Goal: Transaction & Acquisition: Purchase product/service

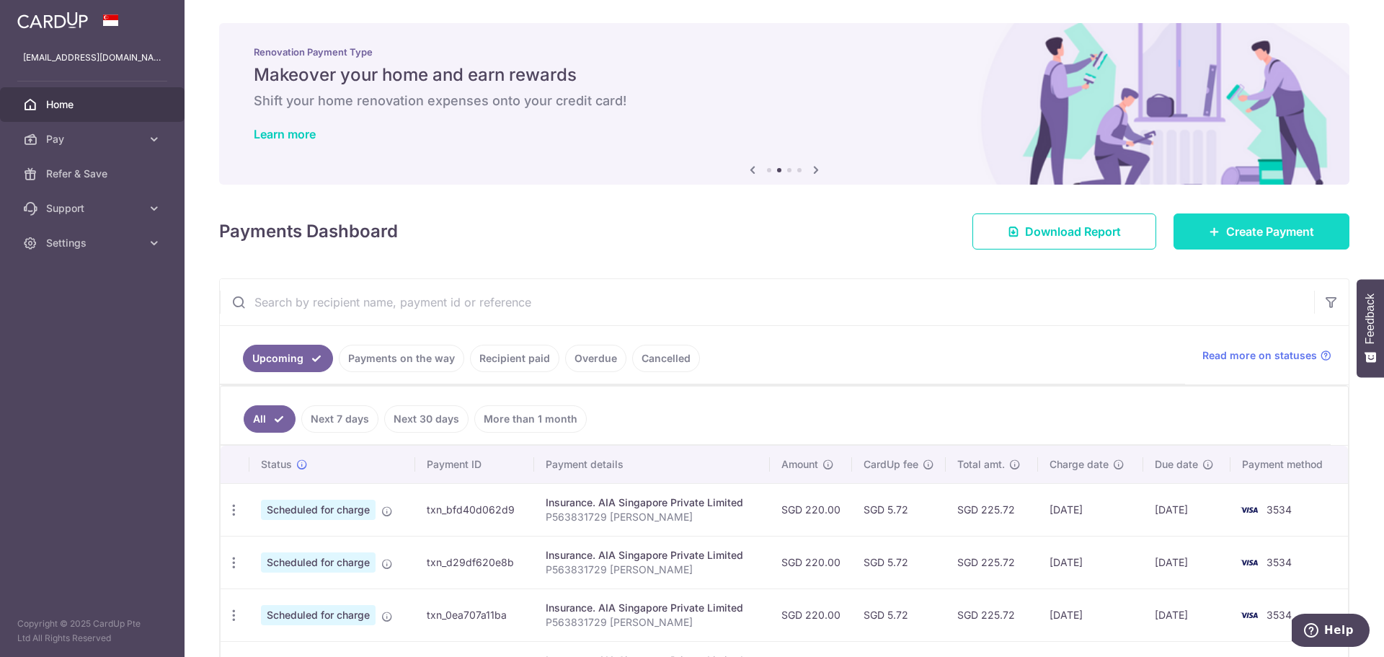
click at [1217, 235] on link "Create Payment" at bounding box center [1262, 231] width 176 height 36
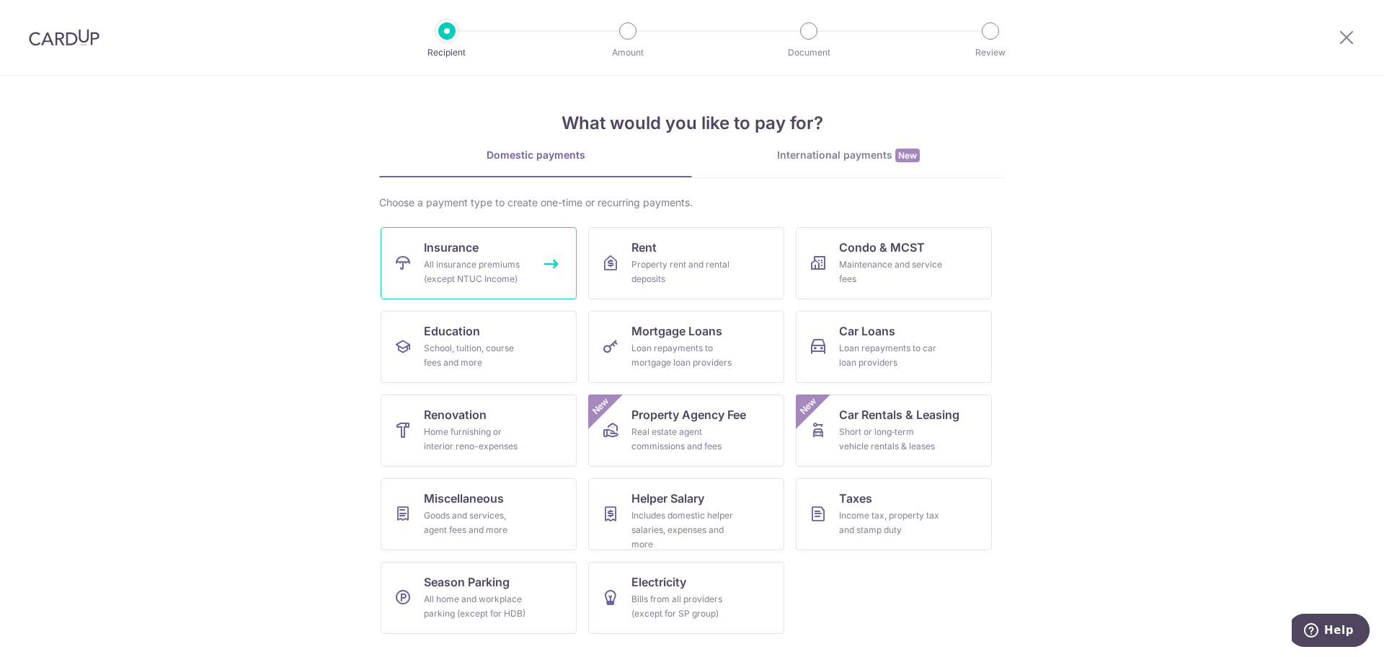
click at [504, 257] on link "Insurance All insurance premiums (except NTUC Income)" at bounding box center [479, 263] width 196 height 72
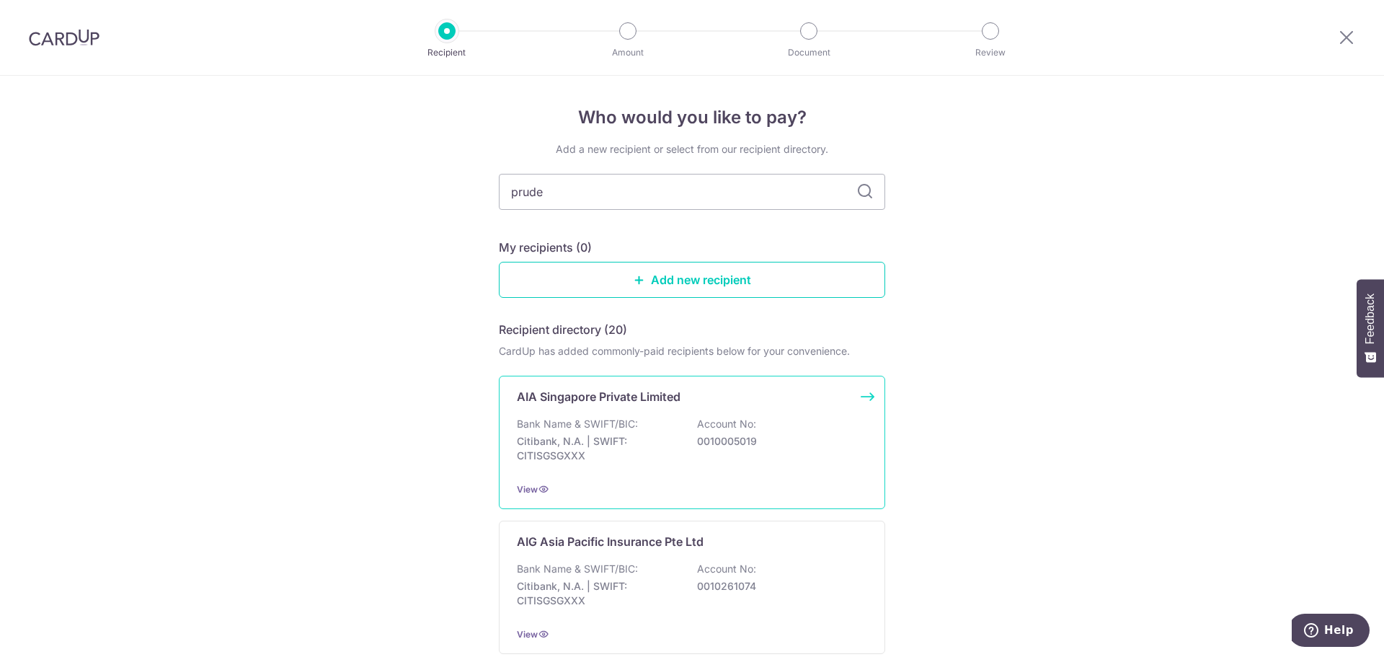
type input "pruden"
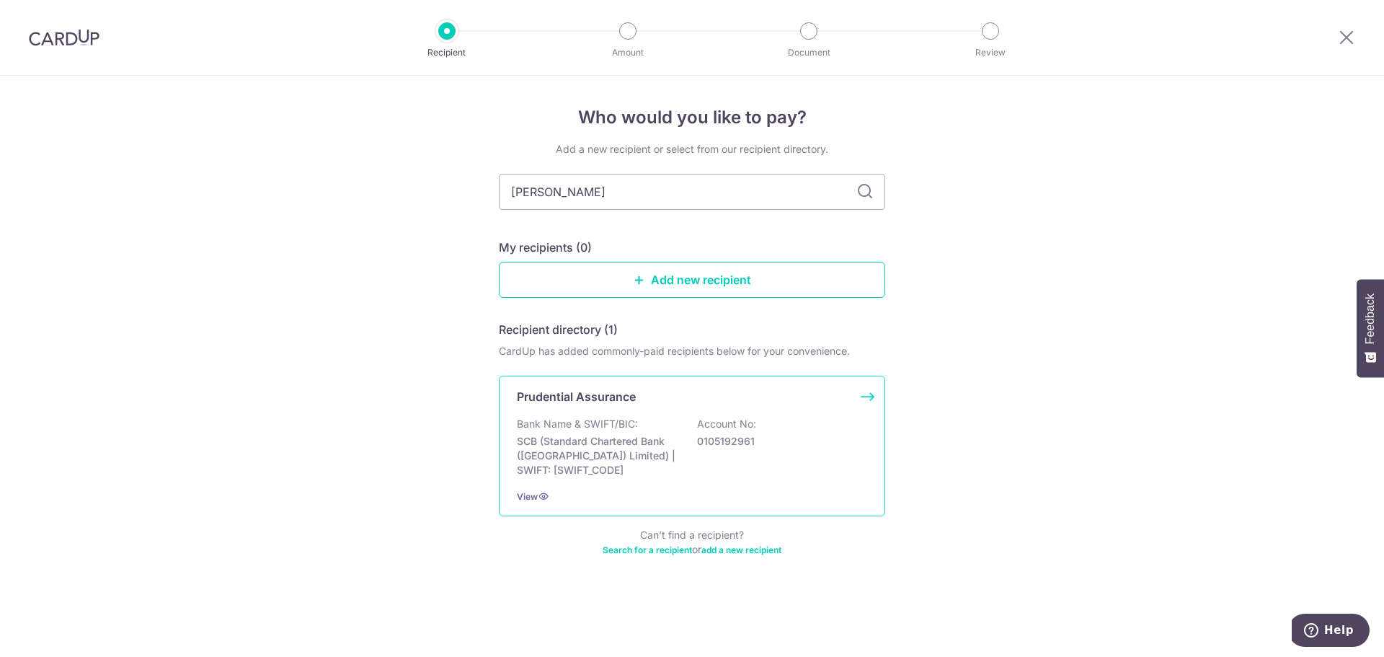
click at [697, 438] on p "0105192961" at bounding box center [777, 441] width 161 height 14
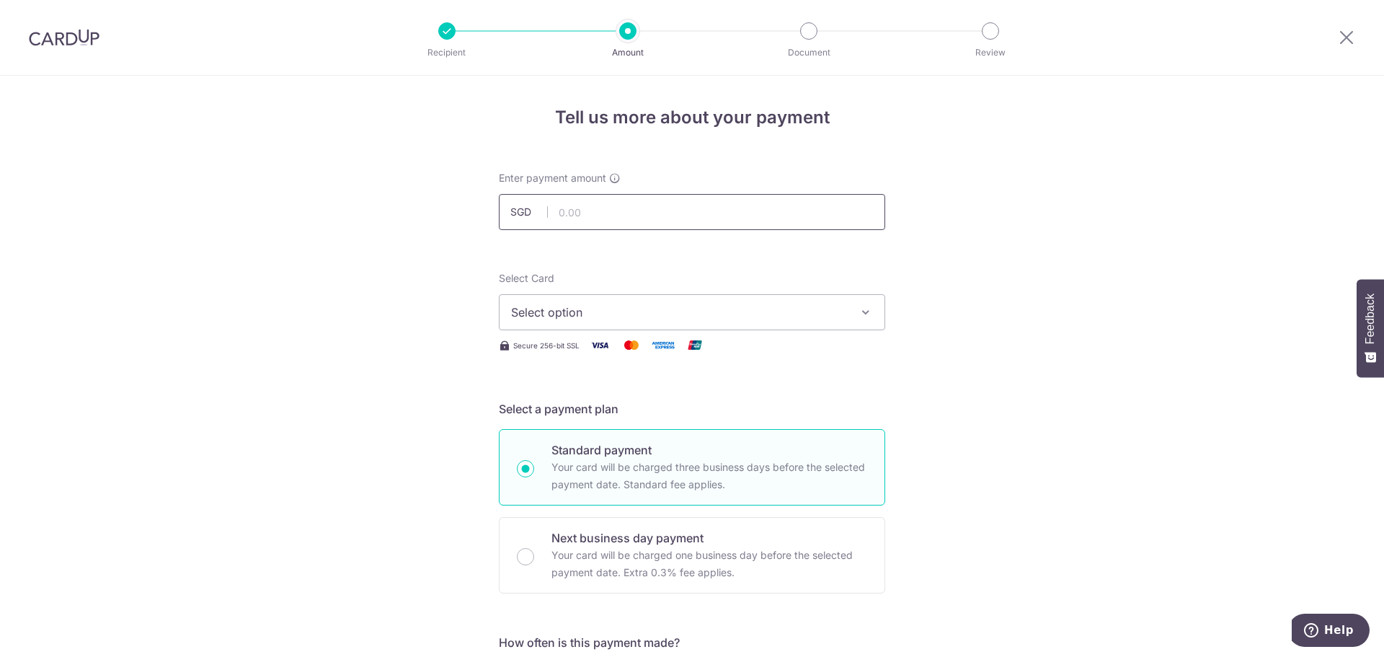
click at [722, 203] on input "text" at bounding box center [692, 212] width 386 height 36
type input "2,000.00"
click at [782, 317] on span "Select option" at bounding box center [679, 311] width 336 height 17
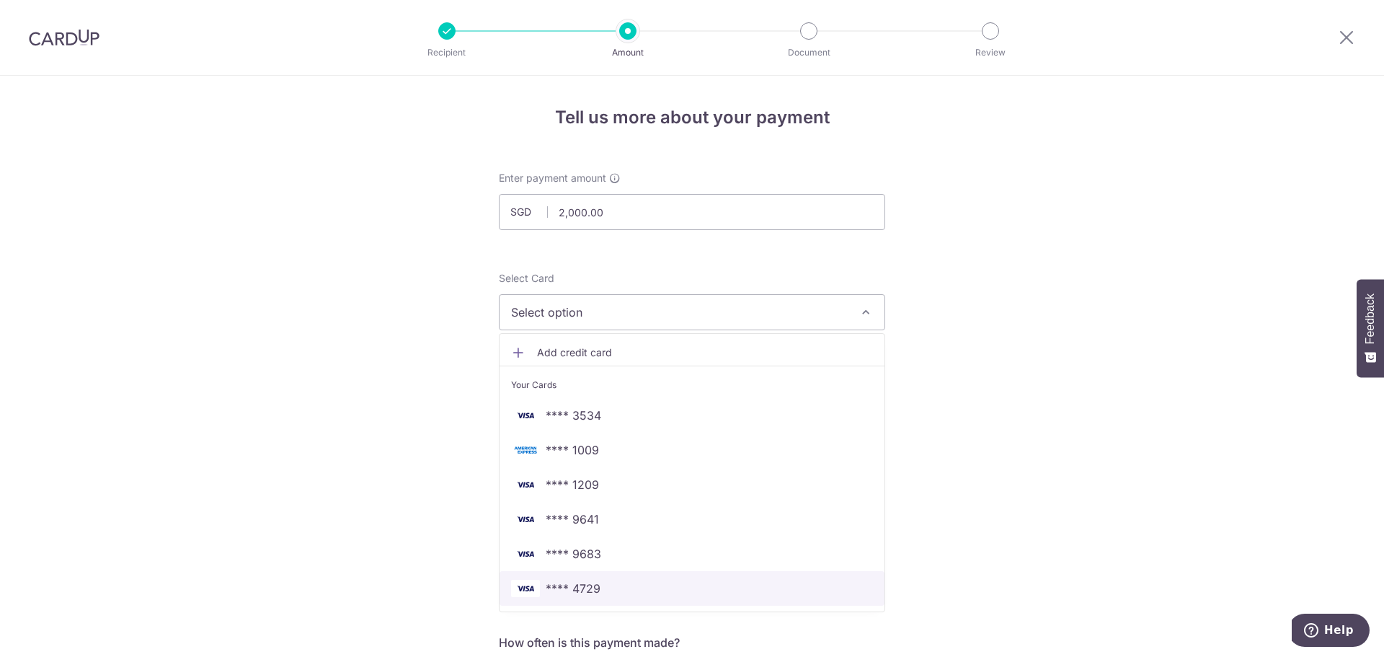
drag, startPoint x: 652, startPoint y: 585, endPoint x: 855, endPoint y: 529, distance: 210.0
click at [652, 585] on span "**** 4729" at bounding box center [692, 588] width 362 height 17
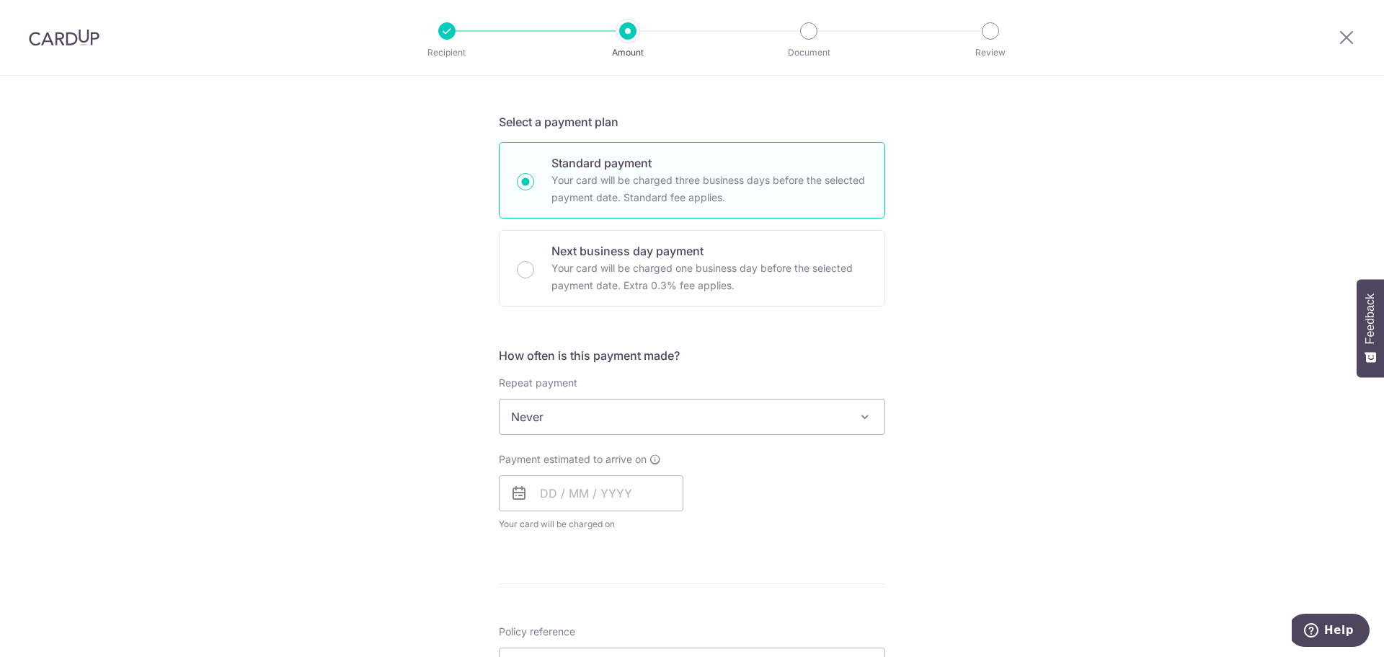
scroll to position [288, 0]
click at [590, 488] on input "text" at bounding box center [591, 492] width 185 height 36
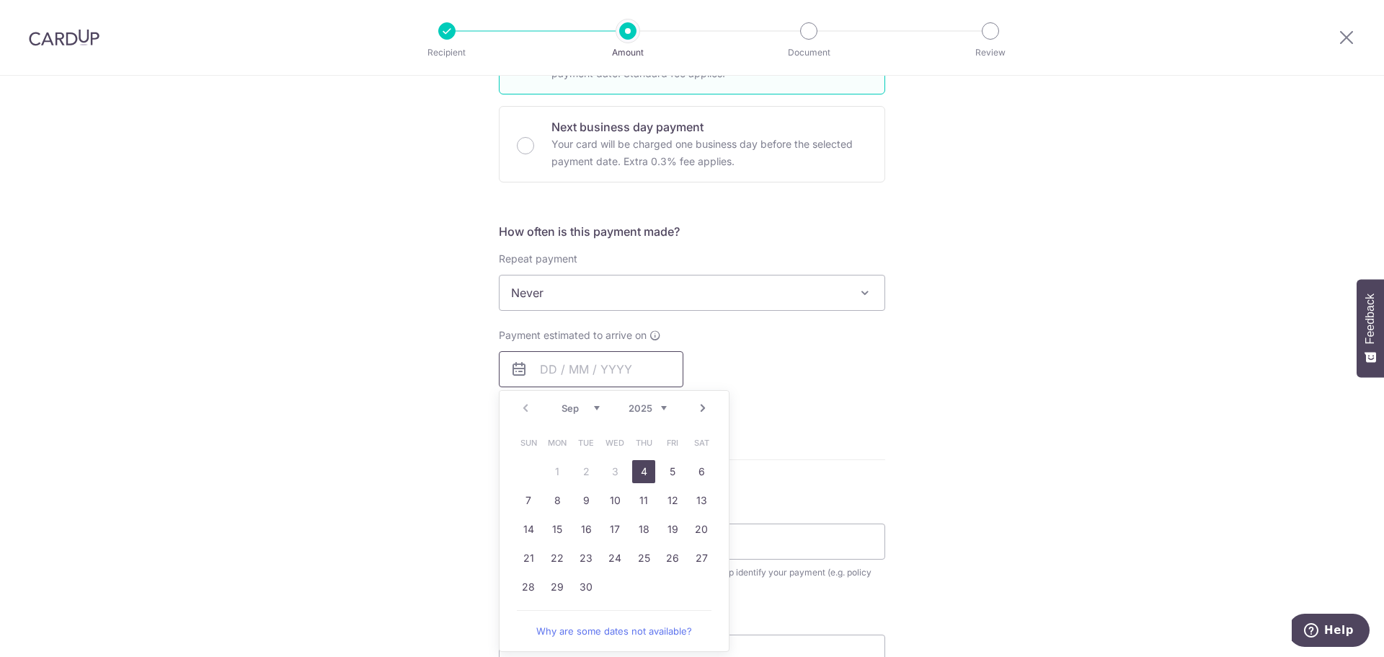
scroll to position [360, 0]
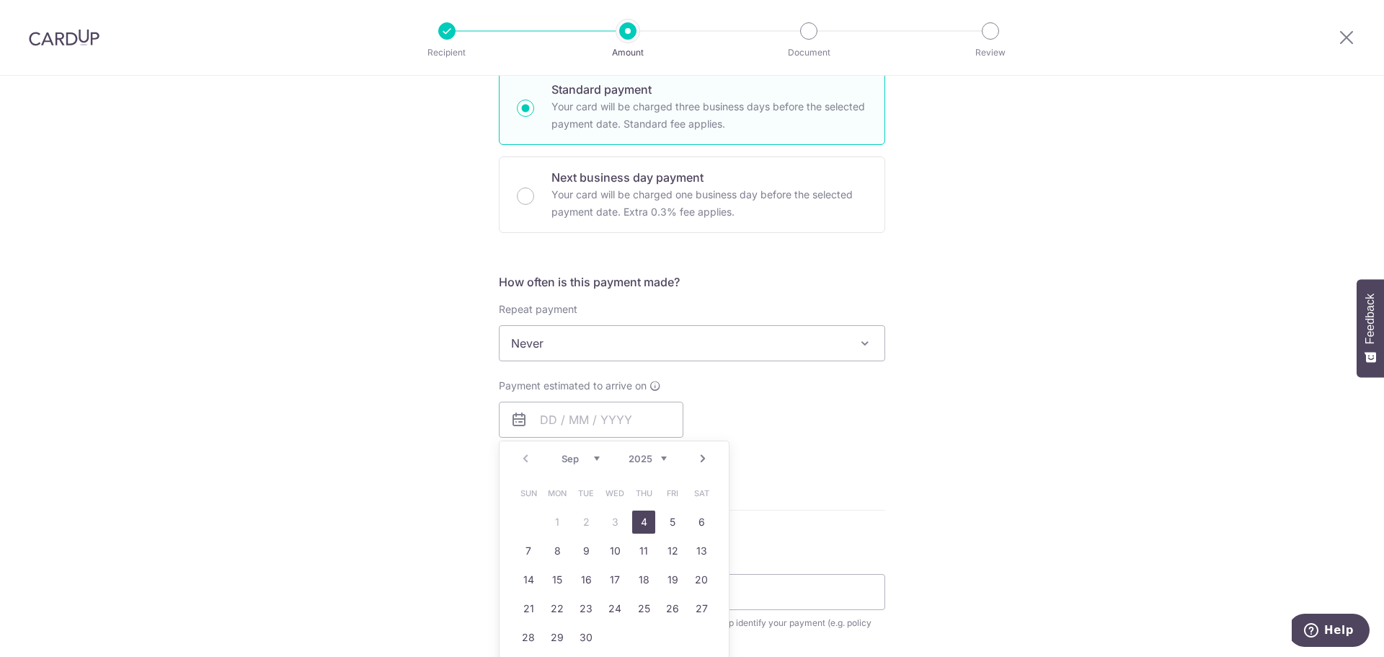
drag, startPoint x: 637, startPoint y: 517, endPoint x: 935, endPoint y: 438, distance: 307.9
click at [637, 517] on link "4" at bounding box center [643, 521] width 23 height 23
type input "04/09/2025"
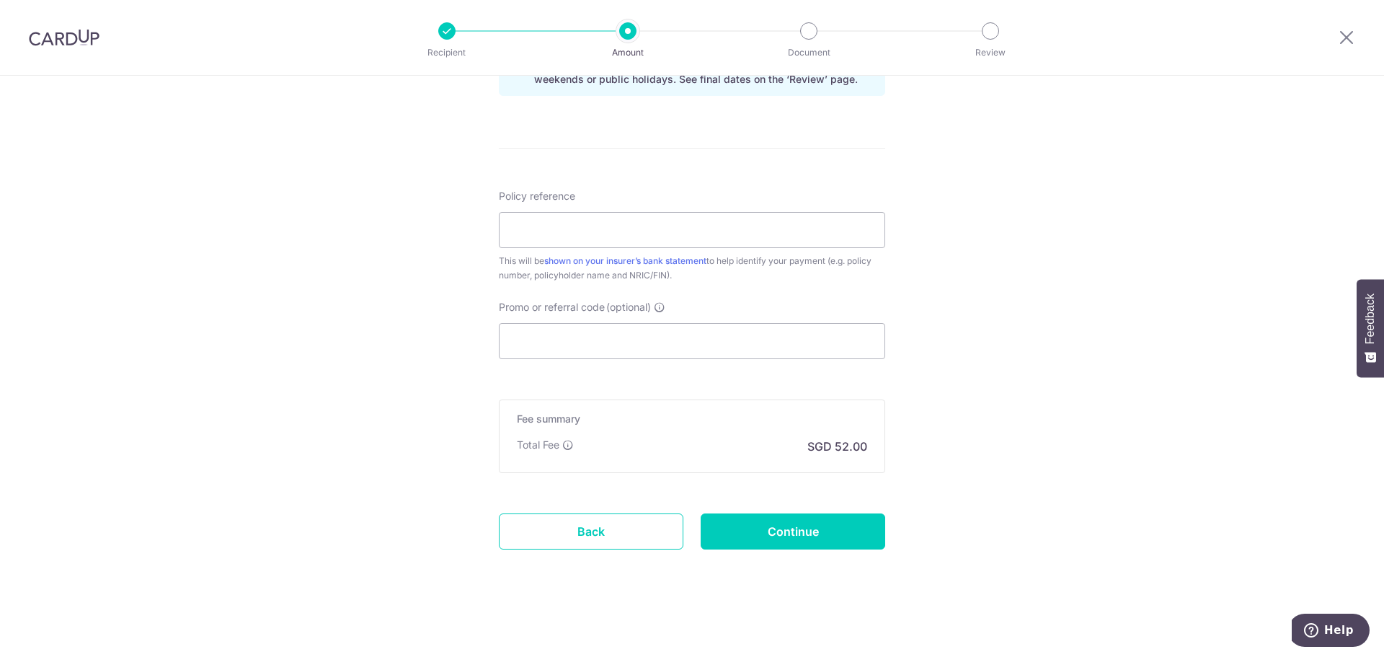
scroll to position [782, 0]
click at [633, 231] on input "Policy reference" at bounding box center [692, 229] width 386 height 36
type input "85215579"
click at [707, 333] on input "Promo or referral code (optional)" at bounding box center [692, 340] width 386 height 36
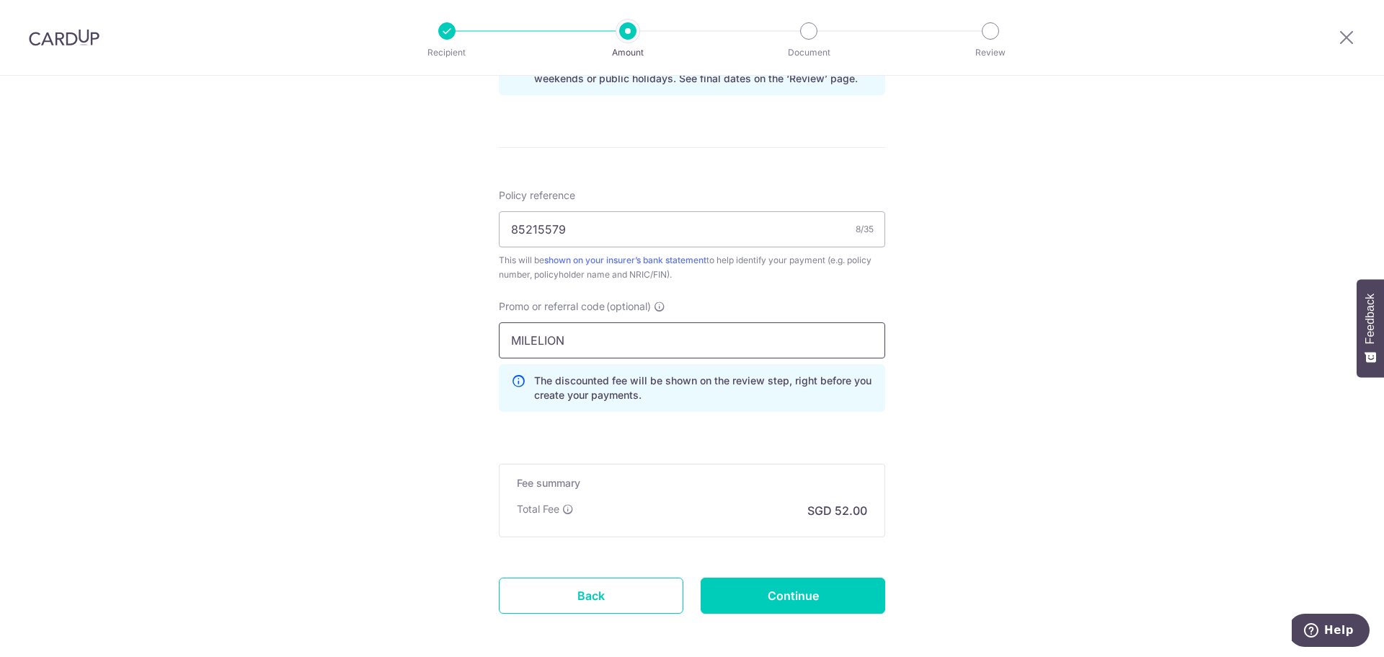
type input "MILELION"
drag, startPoint x: 417, startPoint y: 346, endPoint x: 575, endPoint y: 404, distance: 168.3
click at [417, 346] on div "Tell us more about your payment Enter payment amount SGD 2,000.00 2000.00 Selec…" at bounding box center [692, 8] width 1384 height 1428
drag, startPoint x: 840, startPoint y: 599, endPoint x: 889, endPoint y: 586, distance: 50.7
click at [840, 598] on input "Continue" at bounding box center [793, 595] width 185 height 36
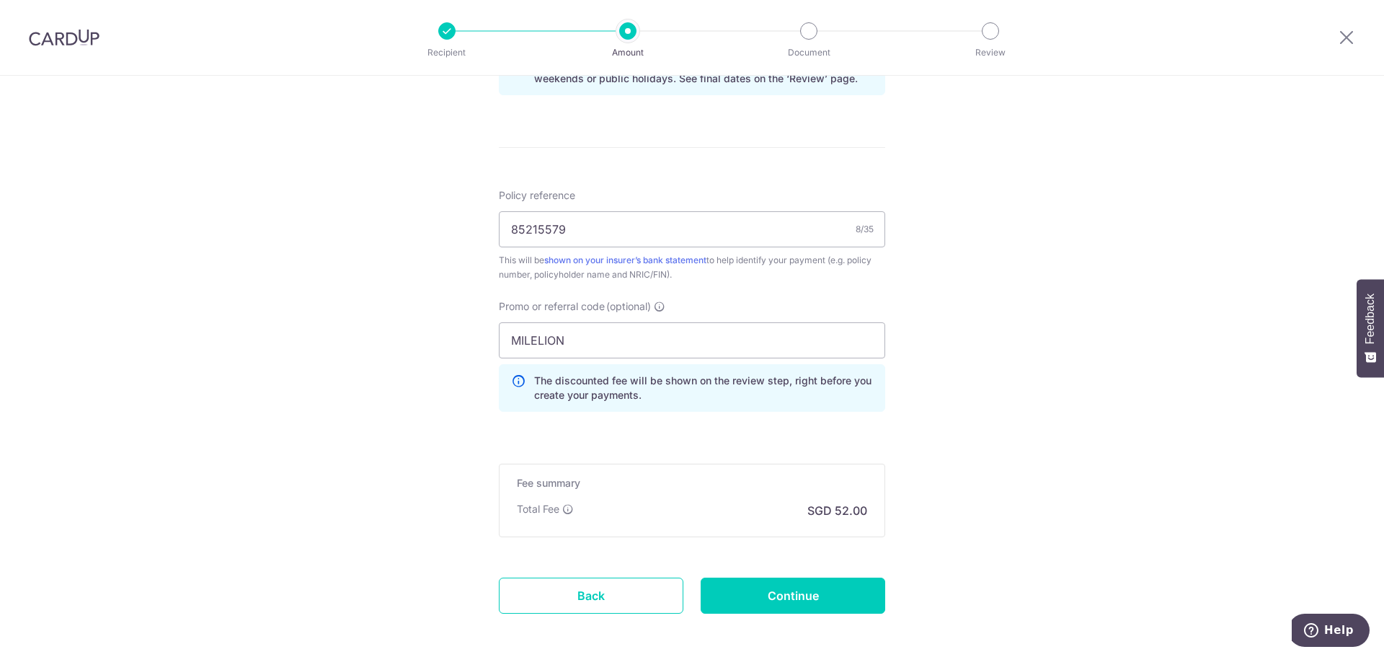
type input "Create Schedule"
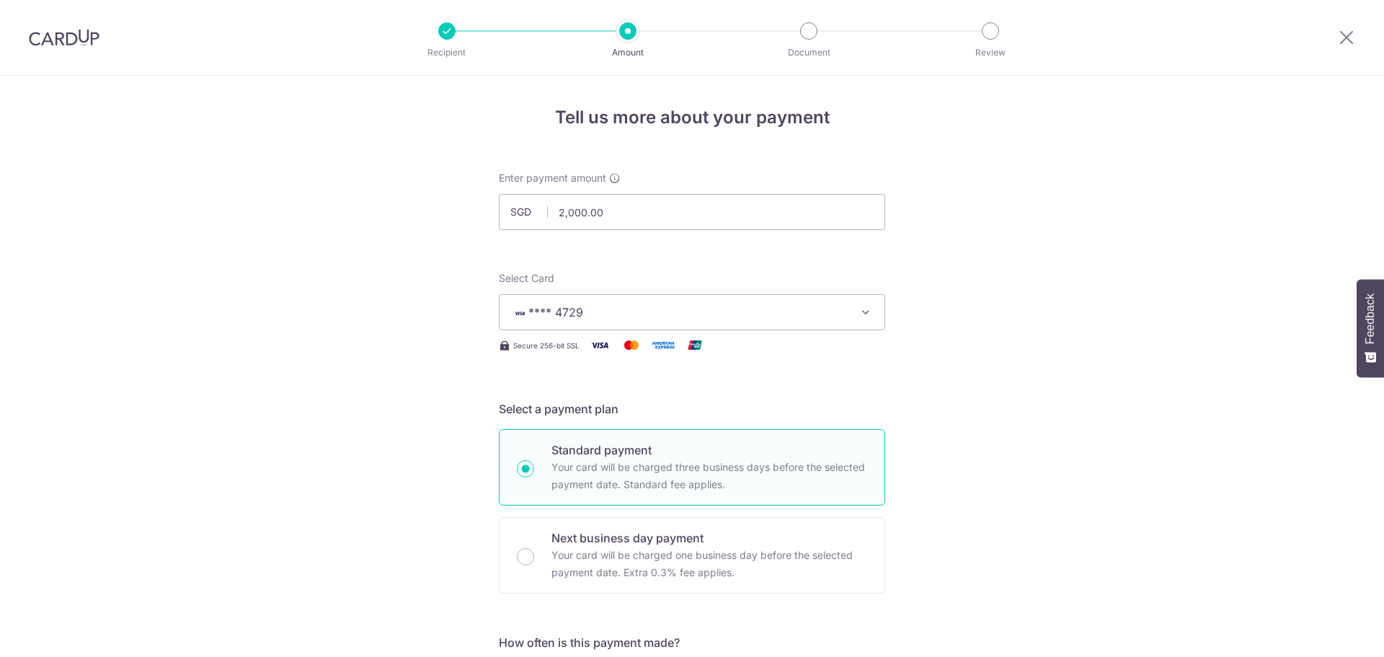
scroll to position [867, 0]
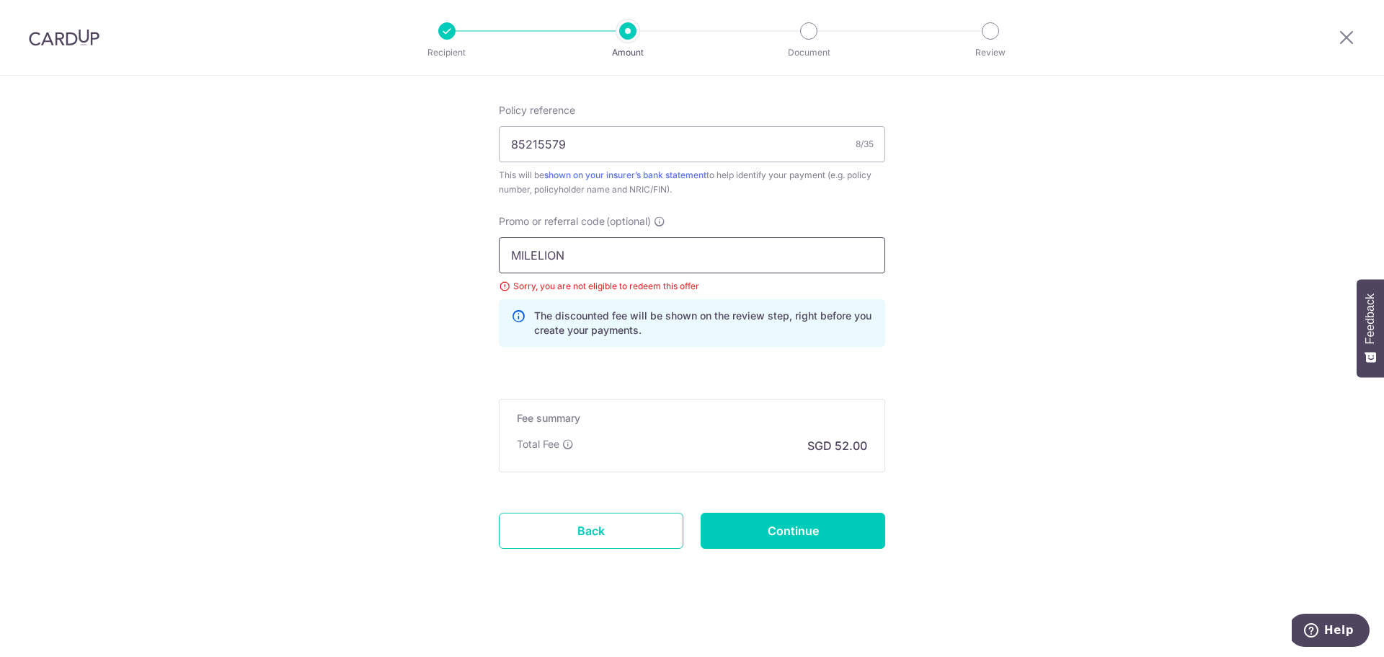
click at [605, 260] on input "MILELION" at bounding box center [692, 255] width 386 height 36
type input "OFF225"
click at [766, 536] on input "Continue" at bounding box center [793, 531] width 185 height 36
type input "Update Schedule"
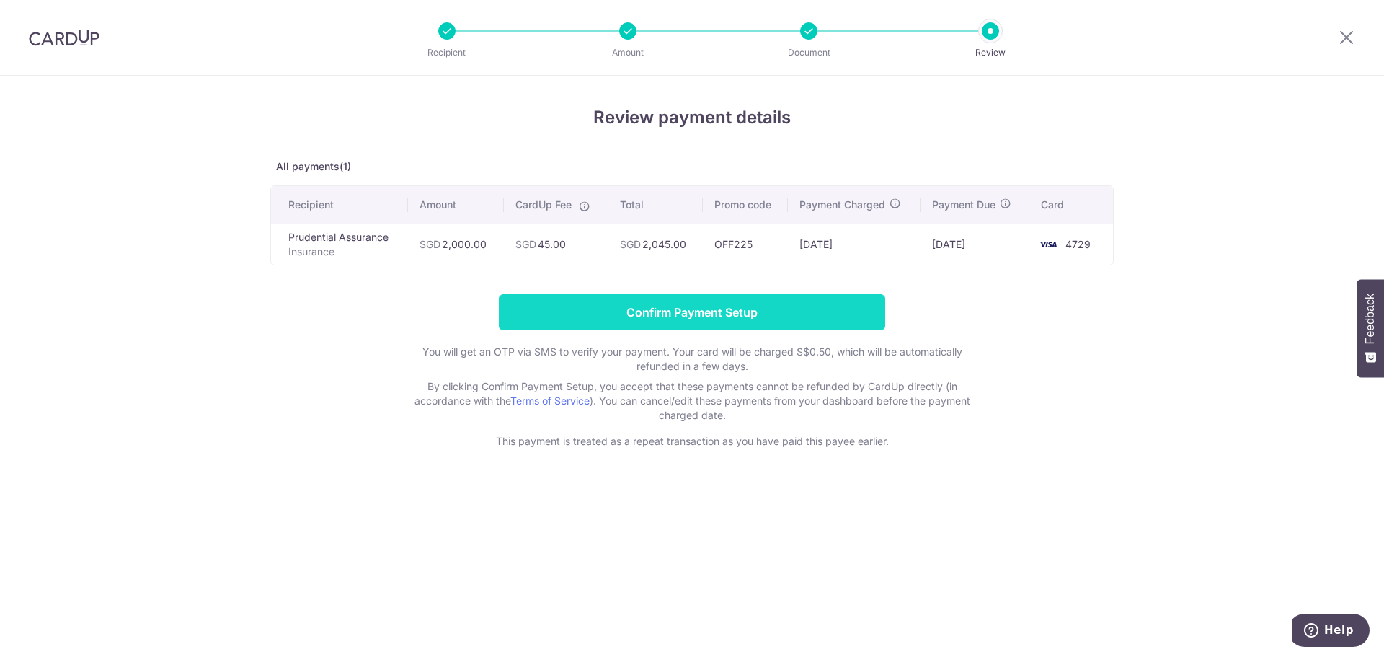
click at [768, 322] on input "Confirm Payment Setup" at bounding box center [692, 312] width 386 height 36
